Goal: Information Seeking & Learning: Understand process/instructions

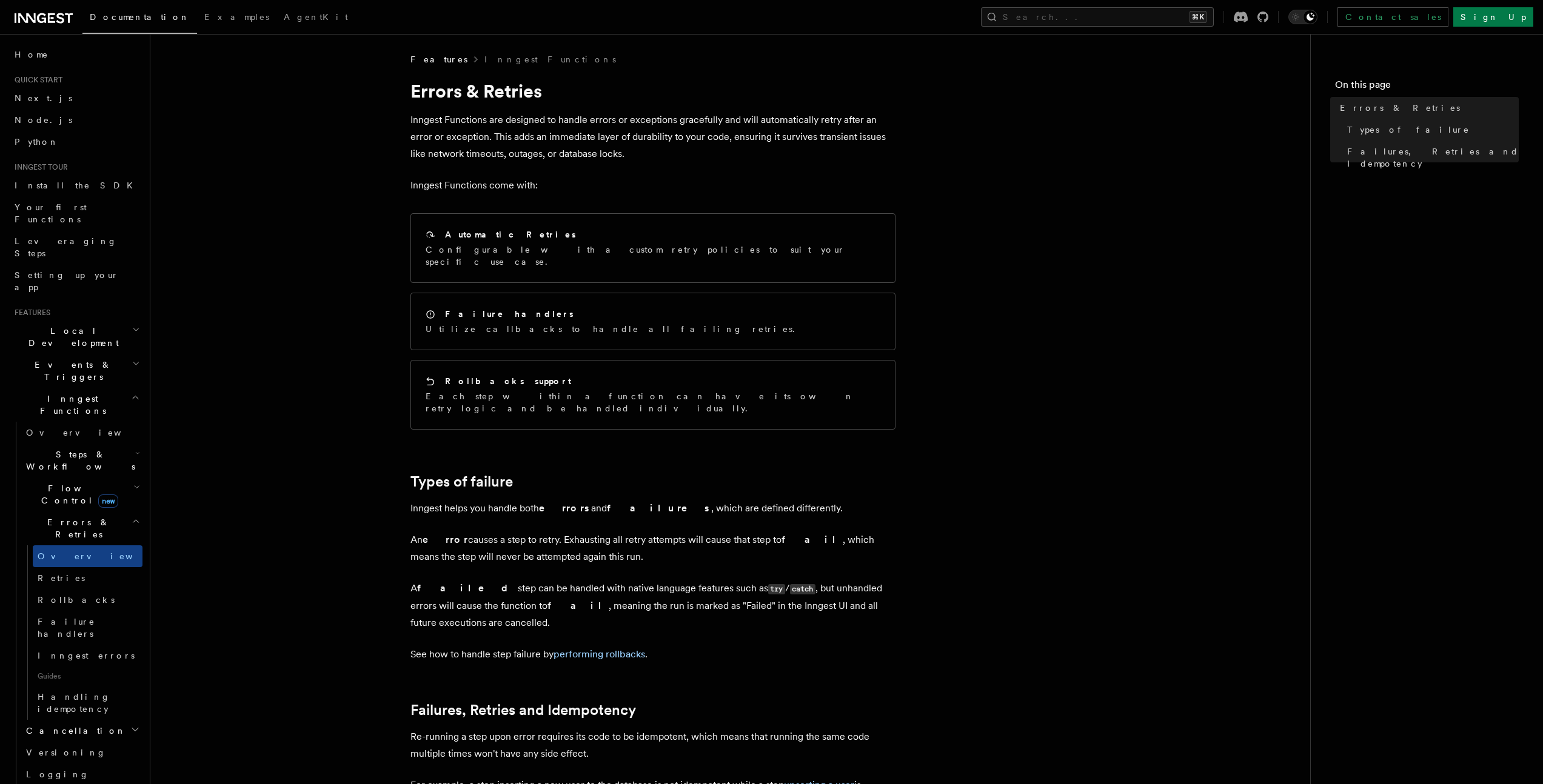
scroll to position [258, 0]
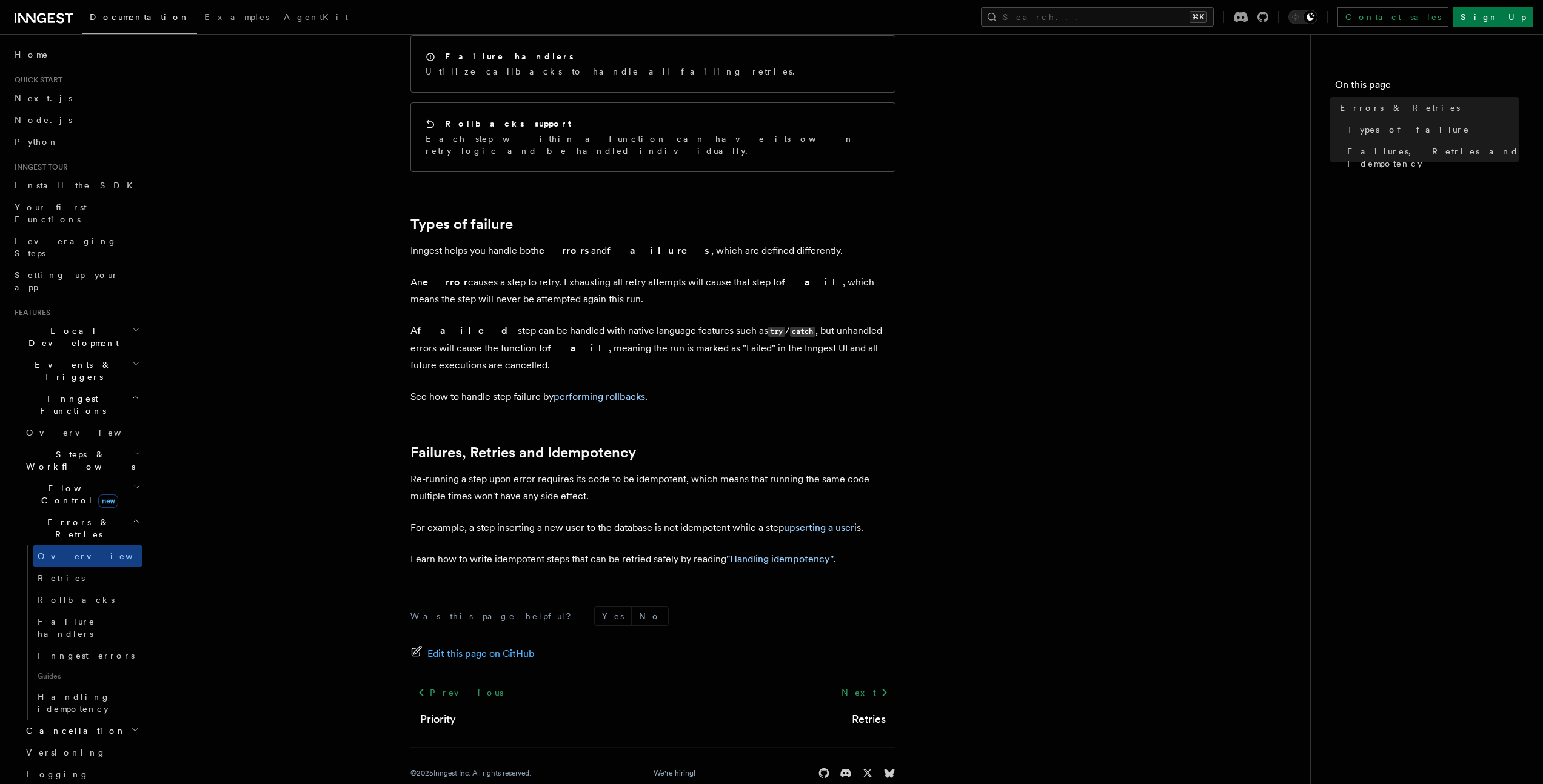
click at [73, 517] on span "Errors & Retries" at bounding box center [76, 529] width 111 height 24
click at [68, 617] on span "Failure handlers" at bounding box center [66, 627] width 57 height 21
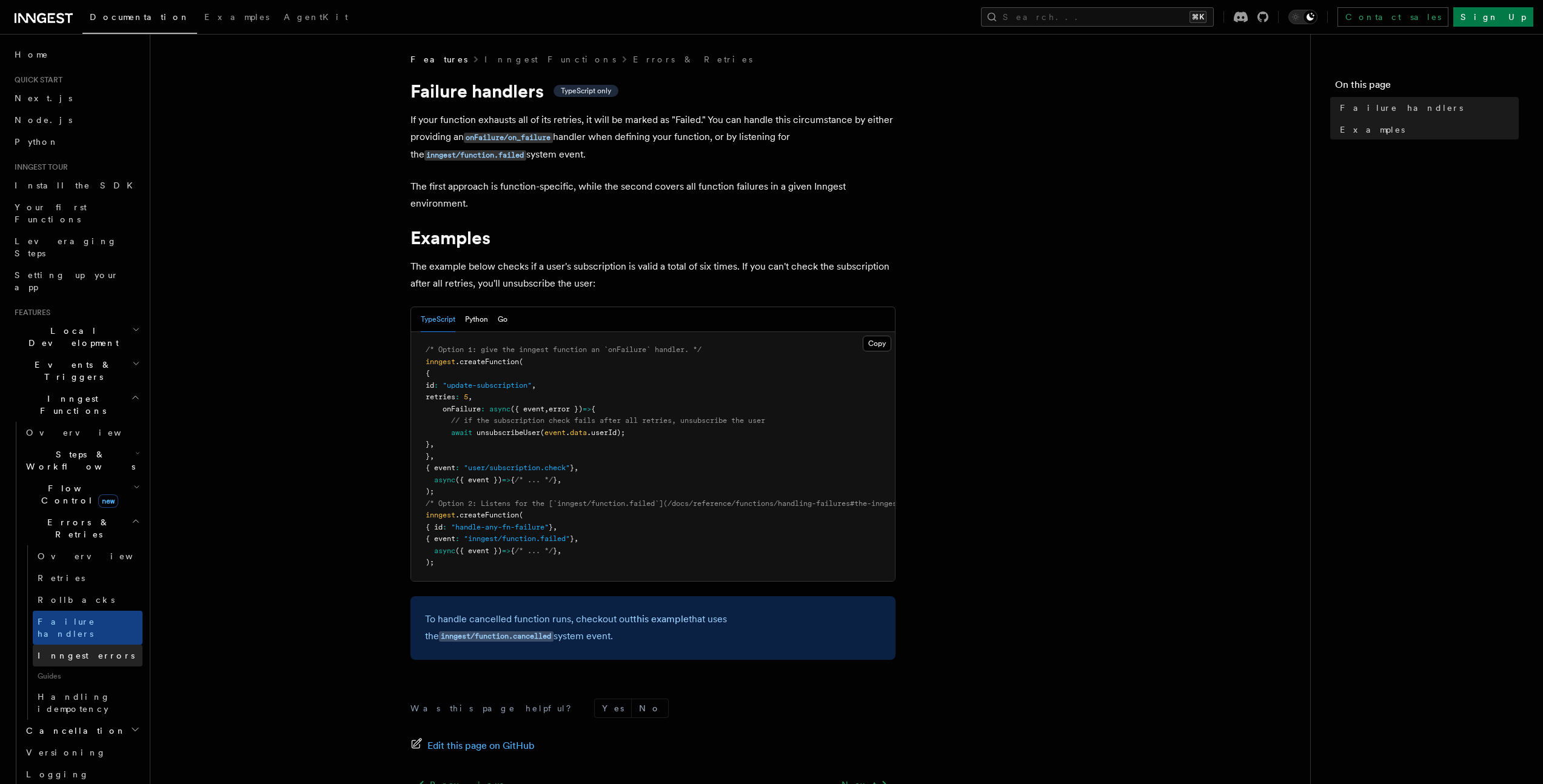
click at [64, 651] on span "Inngest errors" at bounding box center [86, 656] width 97 height 10
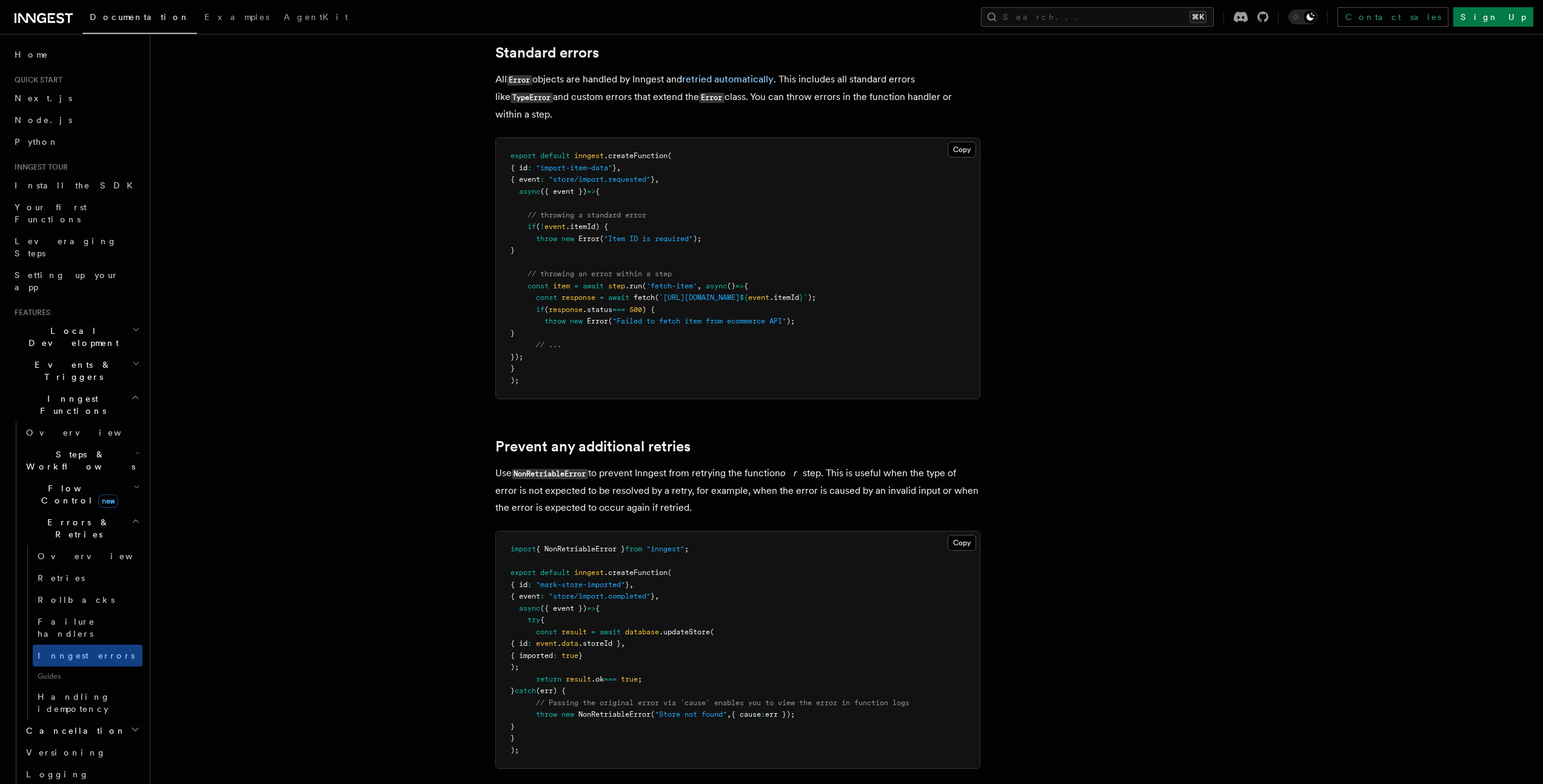
scroll to position [201, 0]
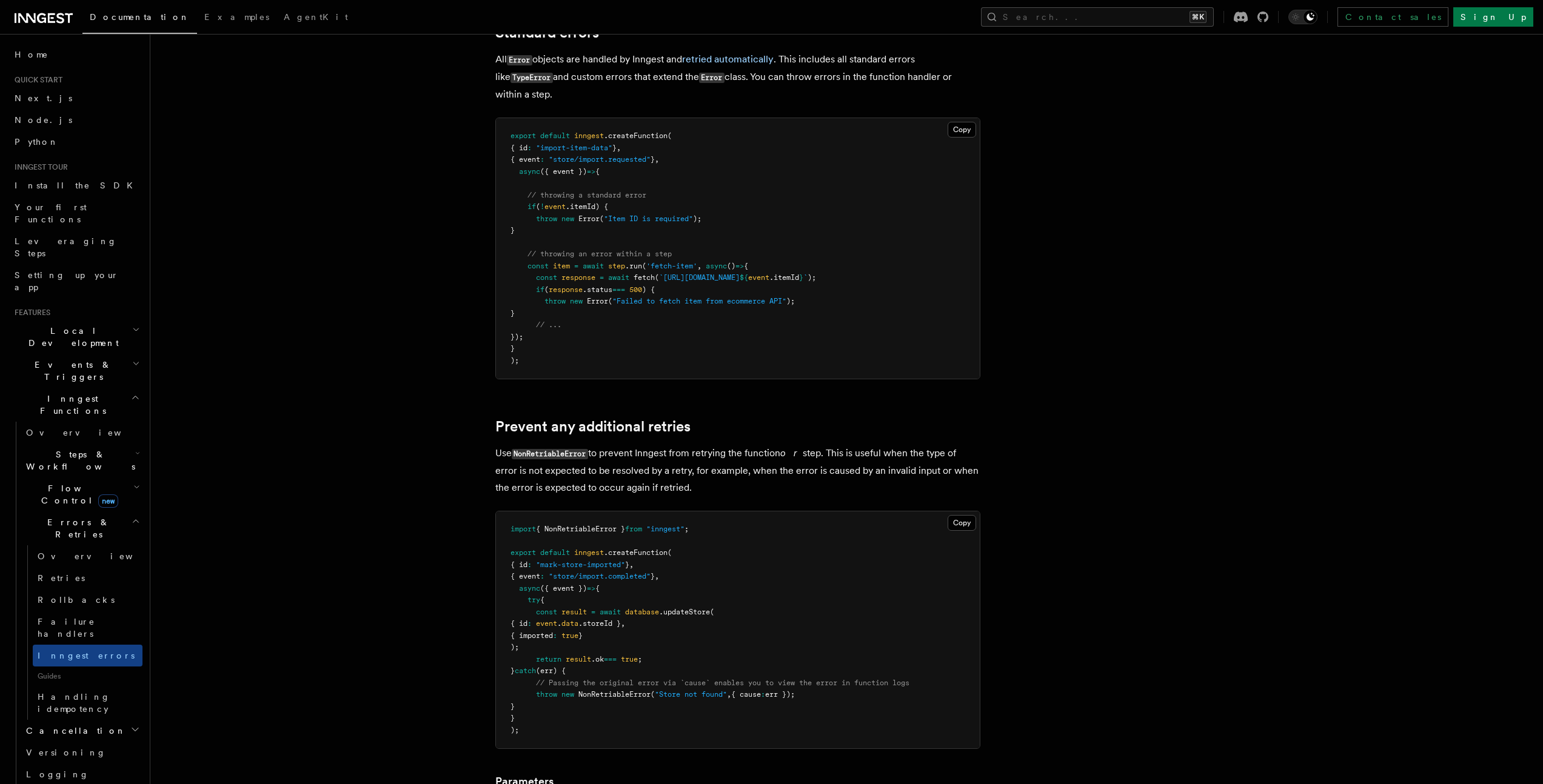
click at [578, 527] on span "{ NonRetriableError }" at bounding box center [580, 529] width 89 height 9
drag, startPoint x: 717, startPoint y: 529, endPoint x: 482, endPoint y: 528, distance: 235.0
copy span "import { NonRetriableError } from "inngest" ;"
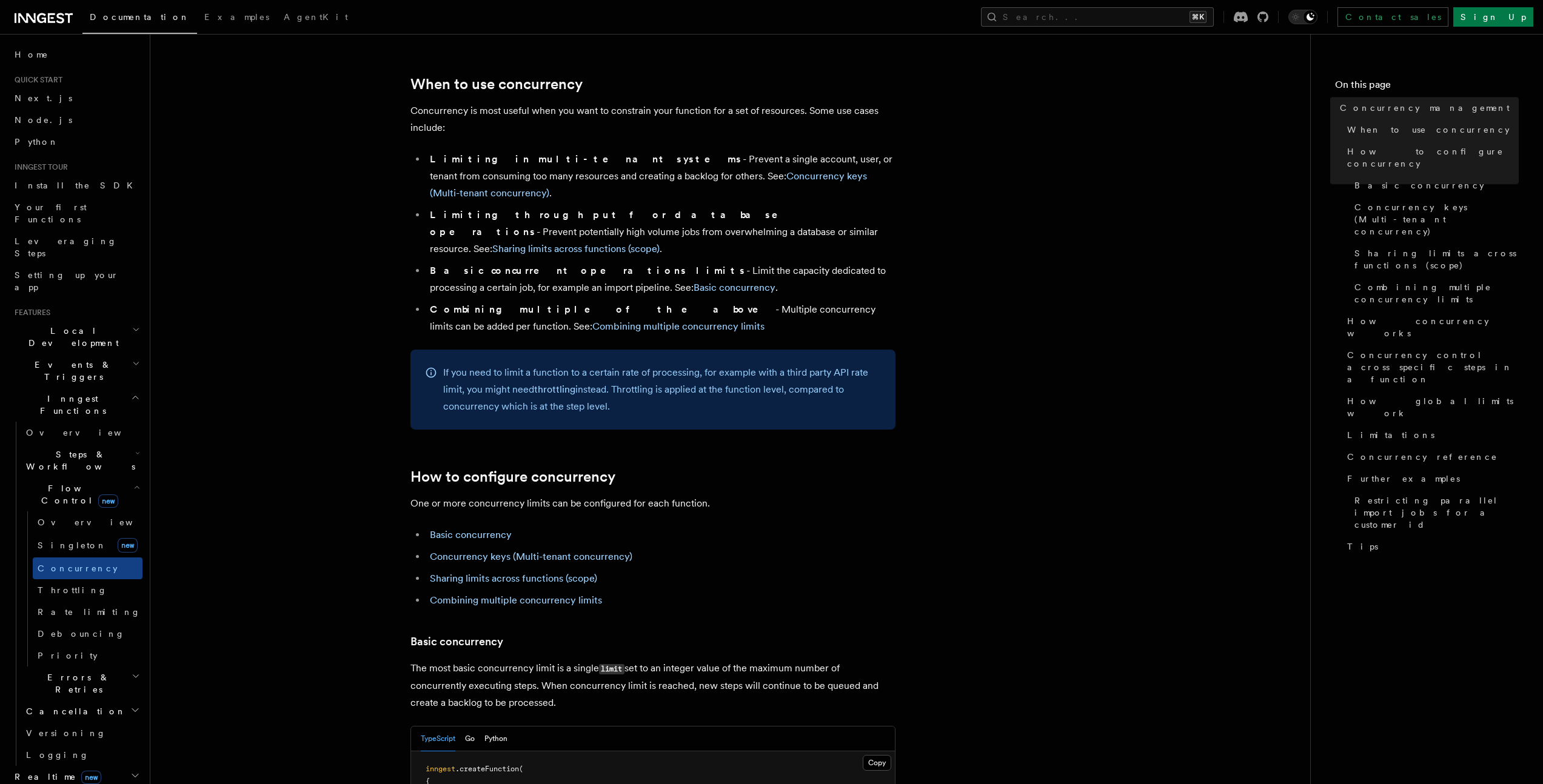
scroll to position [506, 0]
